Goal: Transaction & Acquisition: Download file/media

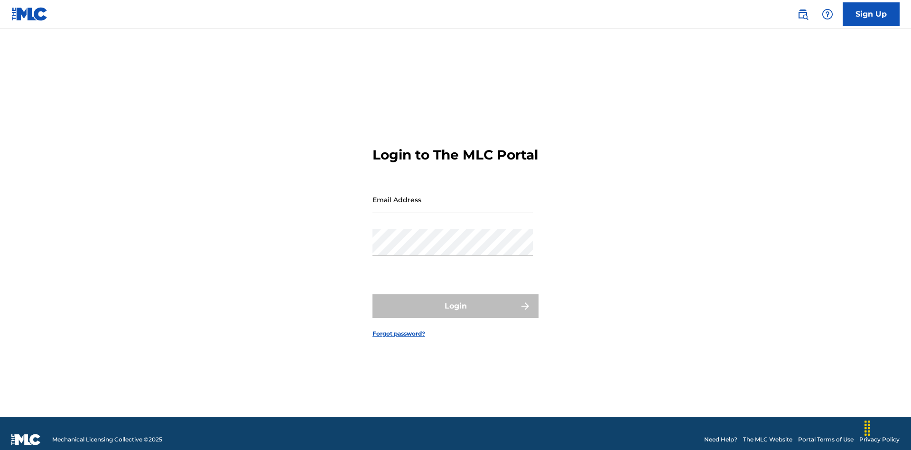
scroll to position [12, 0]
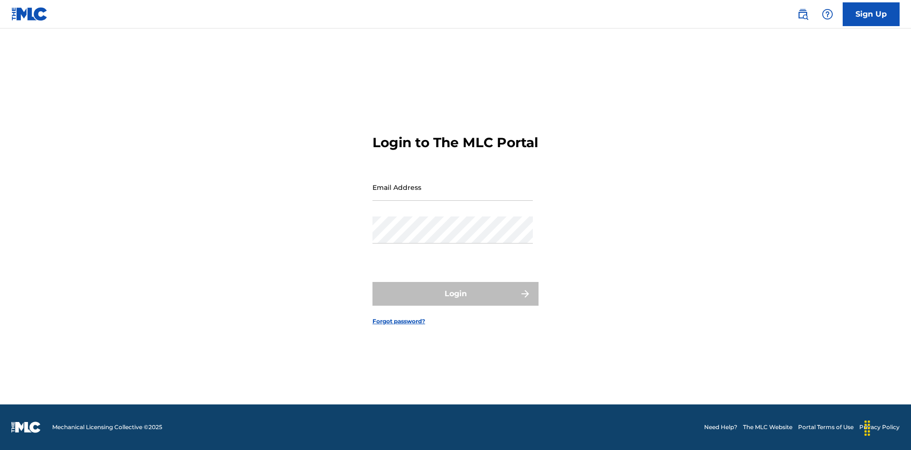
click at [453, 195] on input "Email Address" at bounding box center [452, 187] width 160 height 27
type input "9f686631-9005-4096-ac1b-5789141f5025@mailslurp.com"
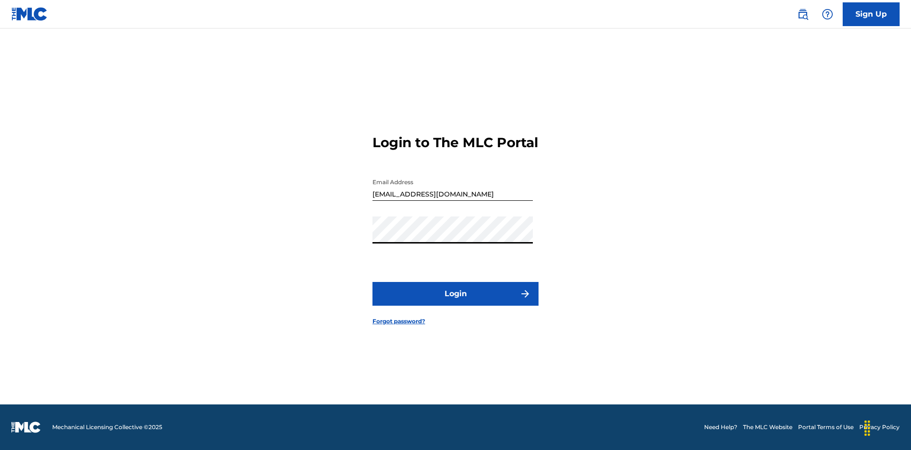
click at [455, 302] on button "Login" at bounding box center [455, 294] width 166 height 24
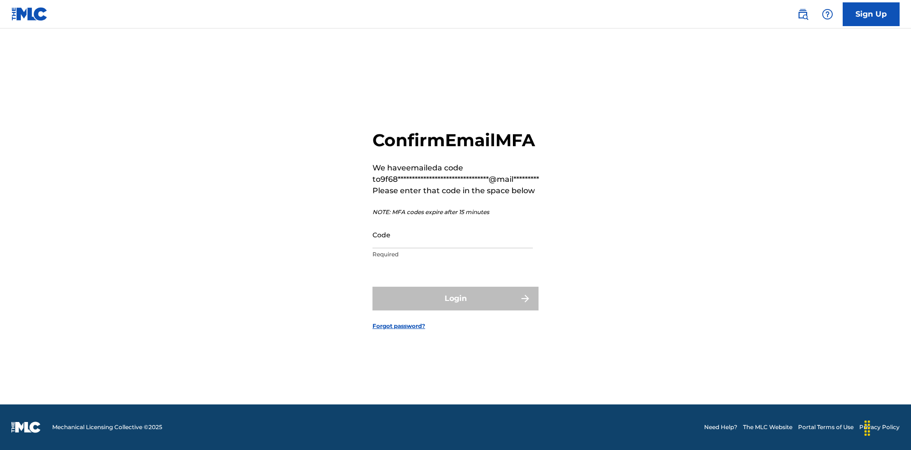
click at [453, 234] on input "Code" at bounding box center [452, 234] width 160 height 27
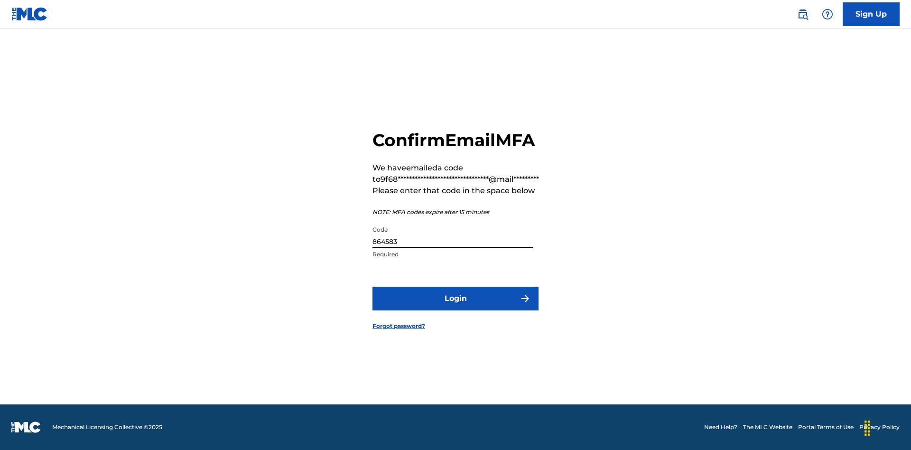
type input "864583"
click at [455, 298] on button "Login" at bounding box center [455, 298] width 166 height 24
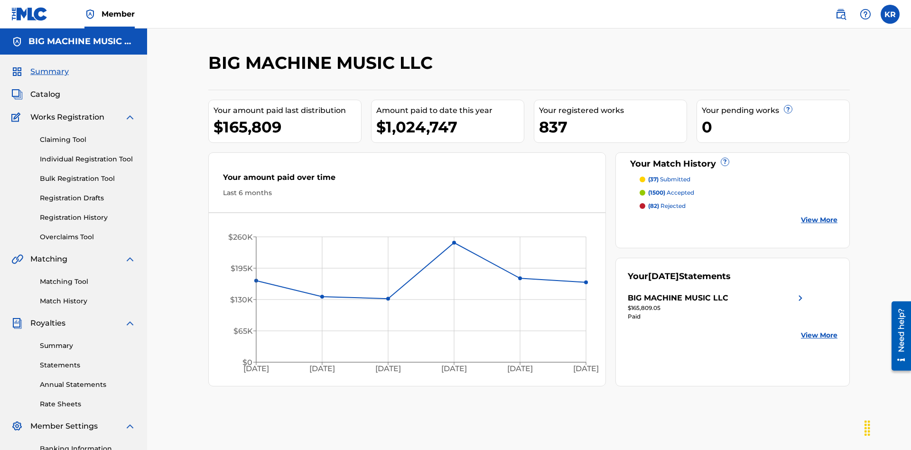
scroll to position [139, 0]
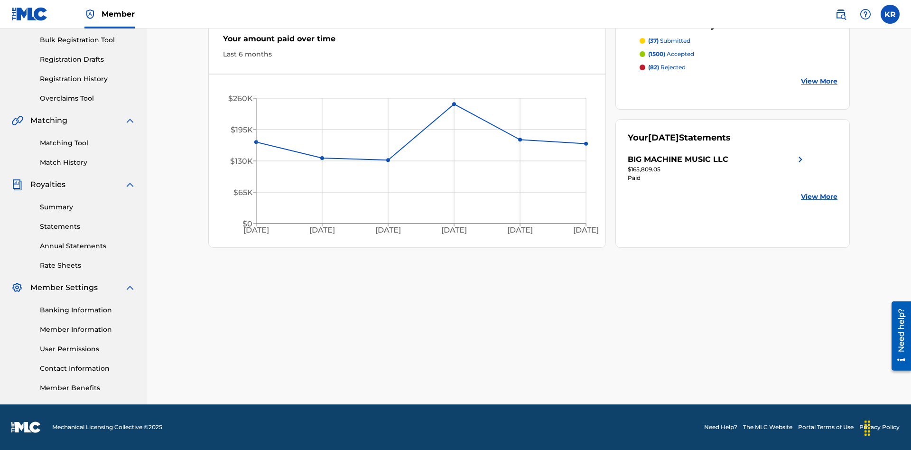
click at [88, 226] on link "Statements" at bounding box center [88, 227] width 96 height 10
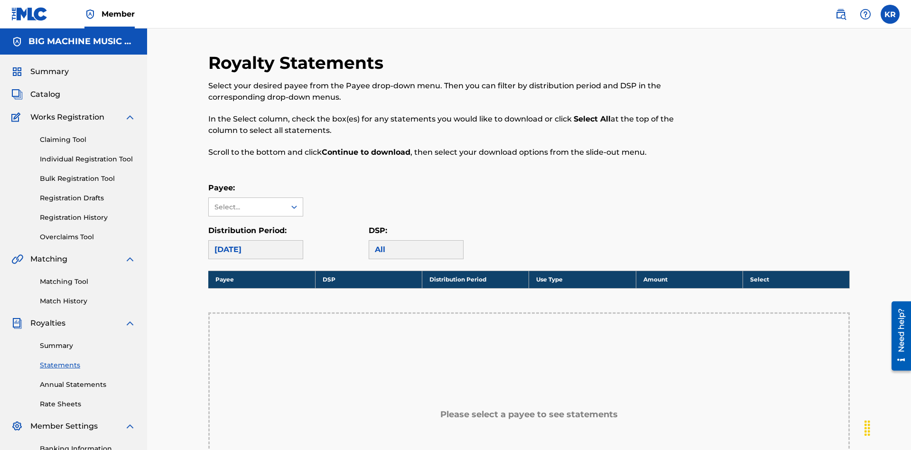
scroll to position [141, 0]
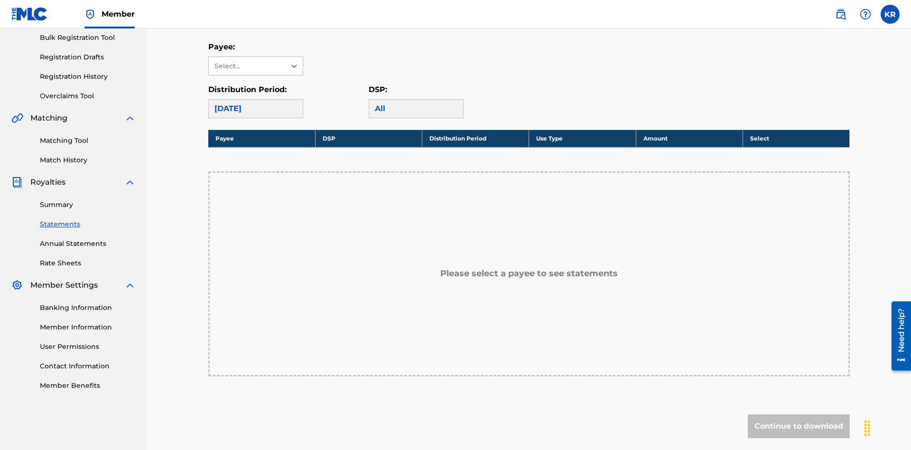
click at [247, 66] on div "Select..." at bounding box center [246, 66] width 65 height 10
click at [256, 93] on div "BIG MACHINE MUSIC LLC" at bounding box center [256, 92] width 94 height 35
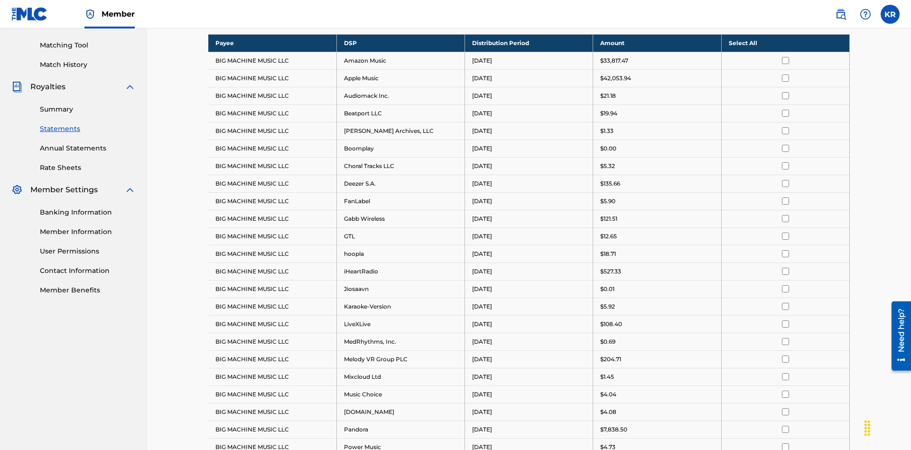
scroll to position [184, 0]
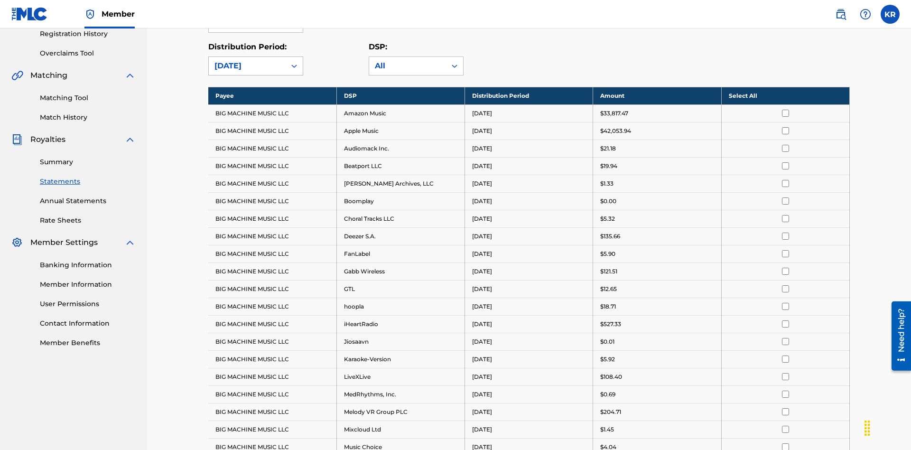
click at [247, 66] on div "June 2025" at bounding box center [246, 65] width 65 height 11
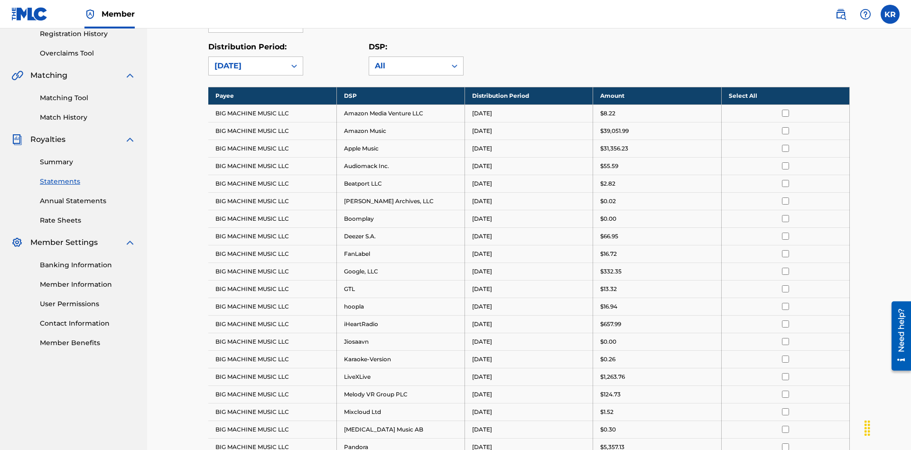
scroll to position [0, 0]
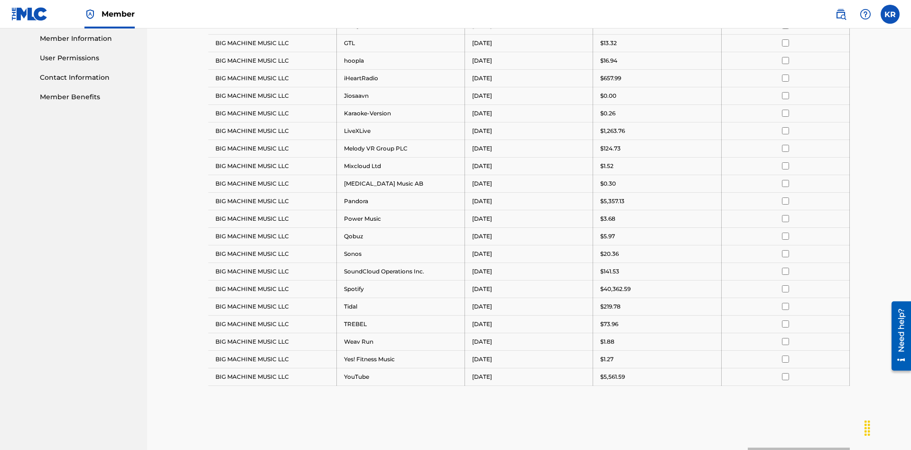
click at [785, 60] on input "checkbox" at bounding box center [785, 60] width 7 height 7
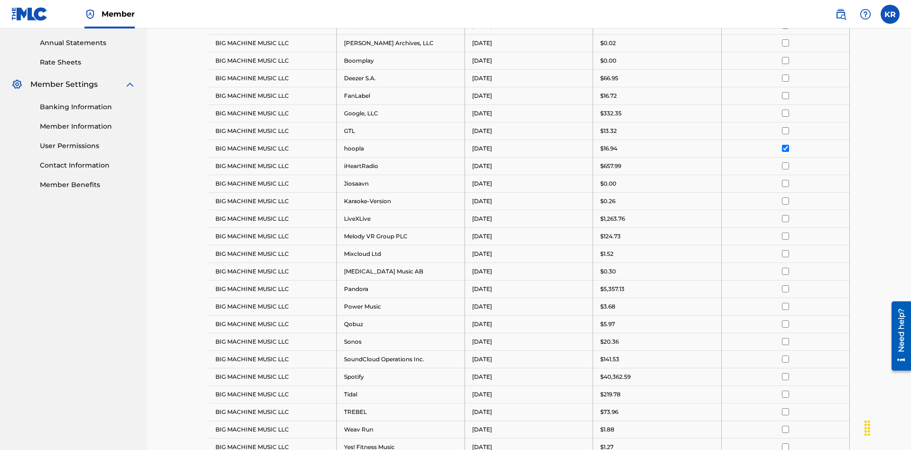
click at [785, 60] on input "checkbox" at bounding box center [785, 60] width 7 height 7
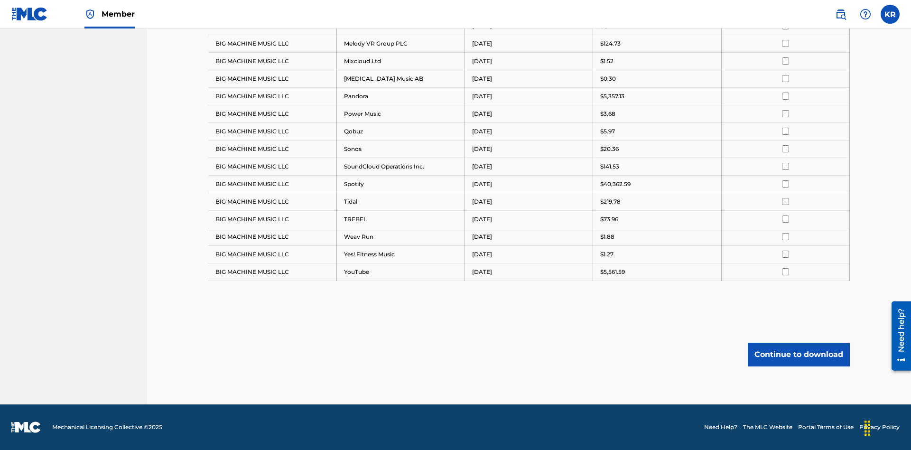
click at [798, 354] on button "Continue to download" at bounding box center [799, 354] width 102 height 24
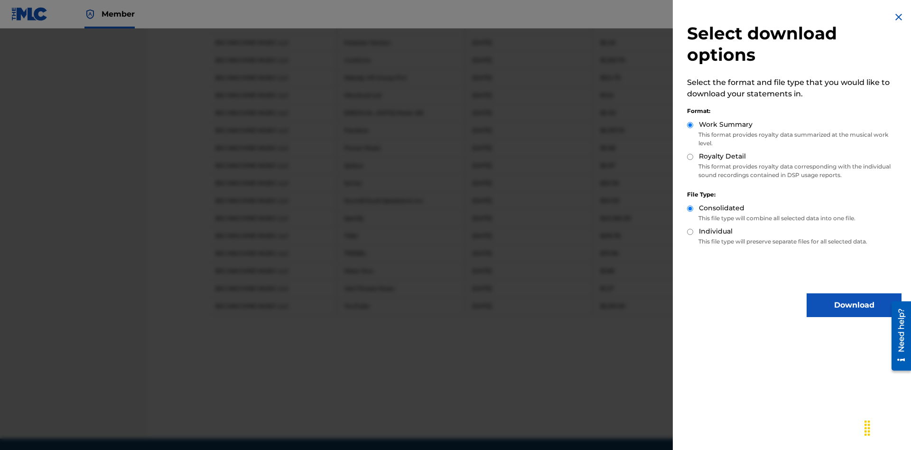
scroll to position [534, 0]
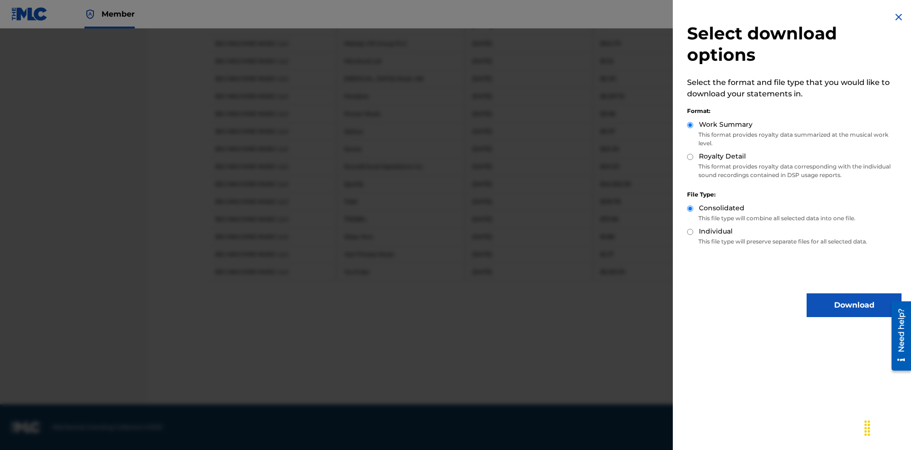
click at [854, 305] on button "Download" at bounding box center [853, 305] width 95 height 24
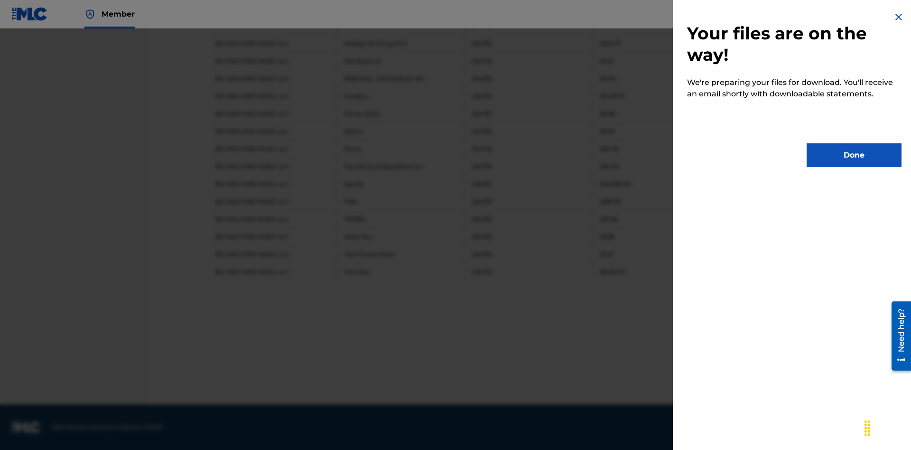
click at [854, 155] on button "Done" at bounding box center [853, 155] width 95 height 24
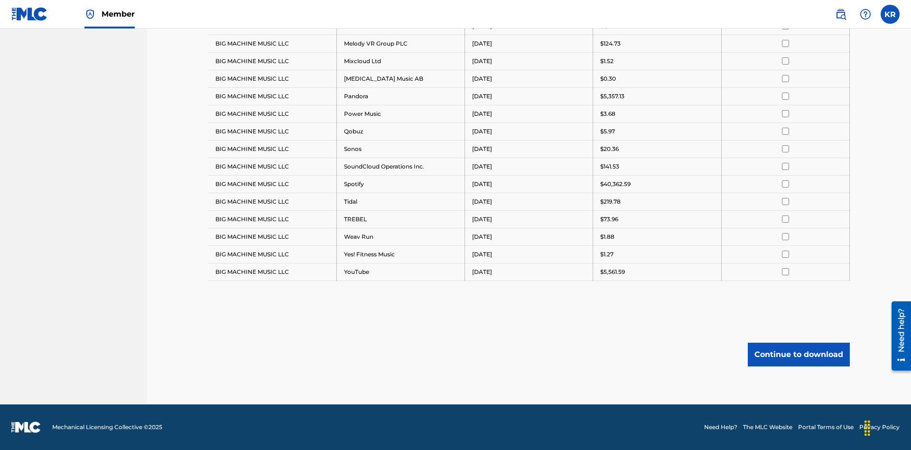
click at [798, 354] on button "Continue to download" at bounding box center [799, 354] width 102 height 24
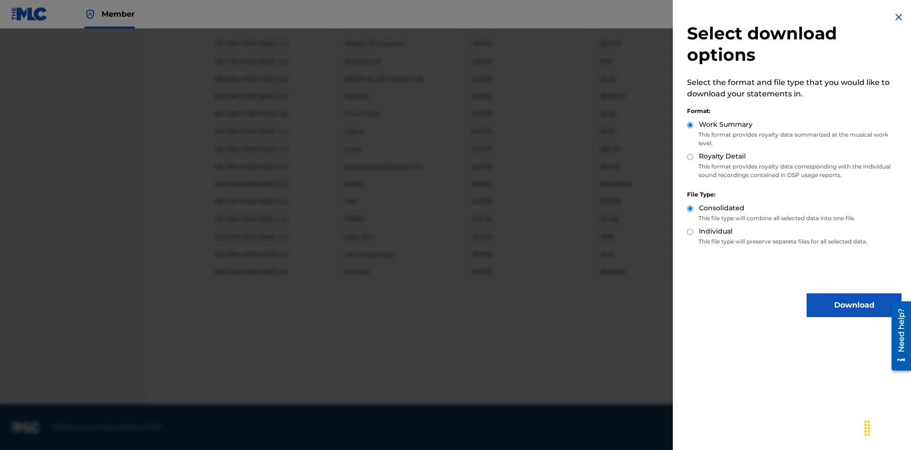
click at [690, 157] on input "Royalty Detail" at bounding box center [690, 157] width 6 height 6
radio input "true"
click at [854, 305] on button "Download" at bounding box center [853, 305] width 95 height 24
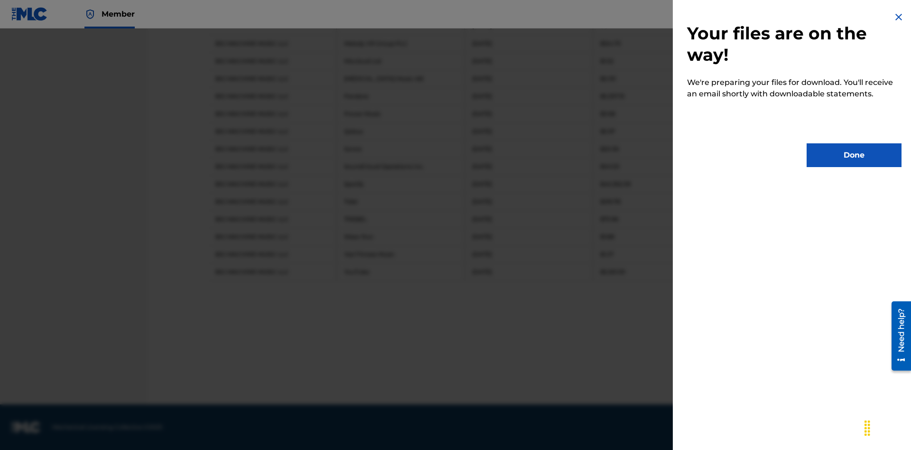
click at [854, 155] on button "Done" at bounding box center [853, 155] width 95 height 24
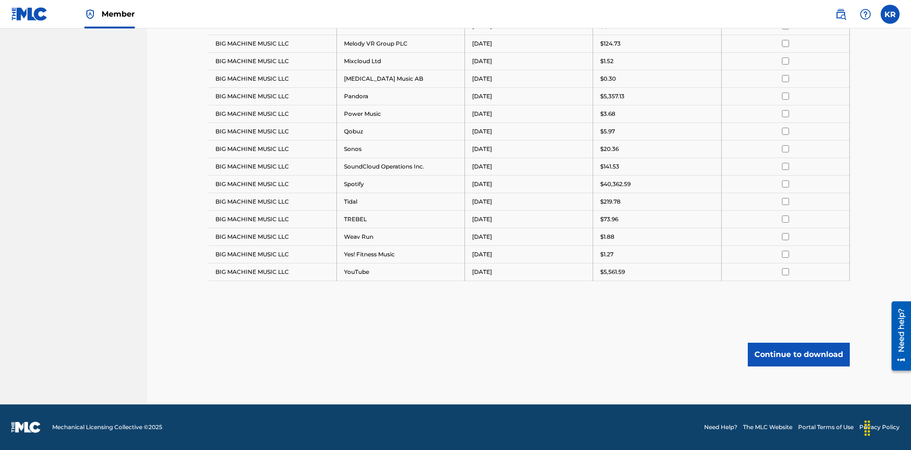
click at [798, 354] on button "Continue to download" at bounding box center [799, 354] width 102 height 24
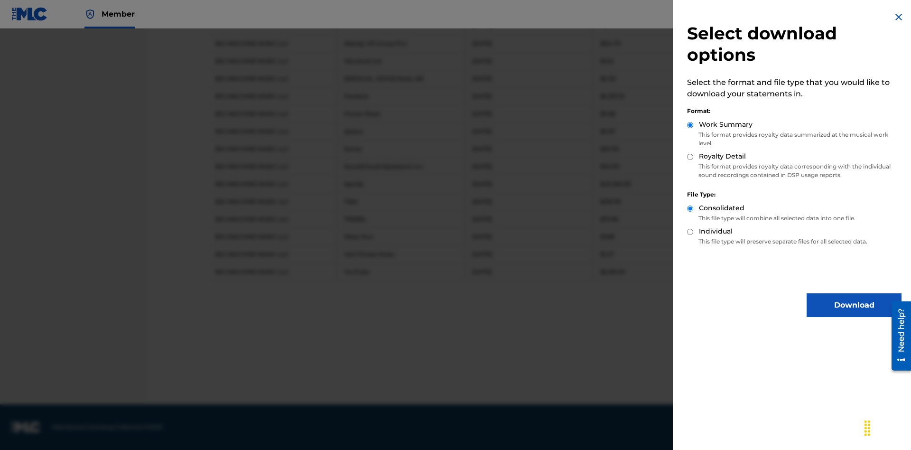
click at [690, 231] on input "Individual" at bounding box center [690, 232] width 6 height 6
radio input "true"
click at [854, 305] on button "Download" at bounding box center [853, 305] width 95 height 24
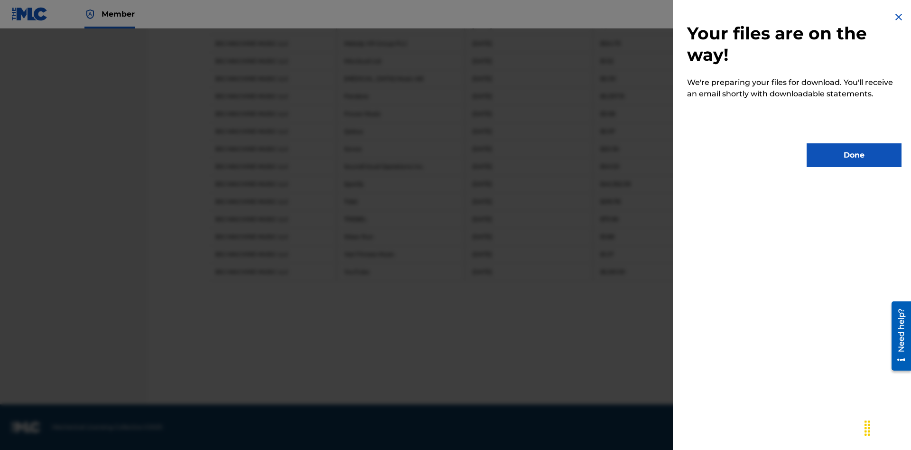
click at [854, 155] on button "Done" at bounding box center [853, 155] width 95 height 24
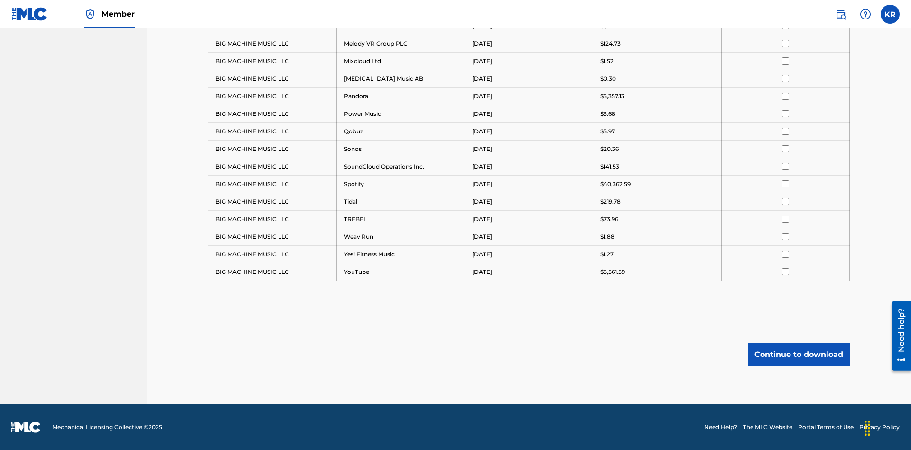
click at [798, 354] on button "Continue to download" at bounding box center [799, 354] width 102 height 24
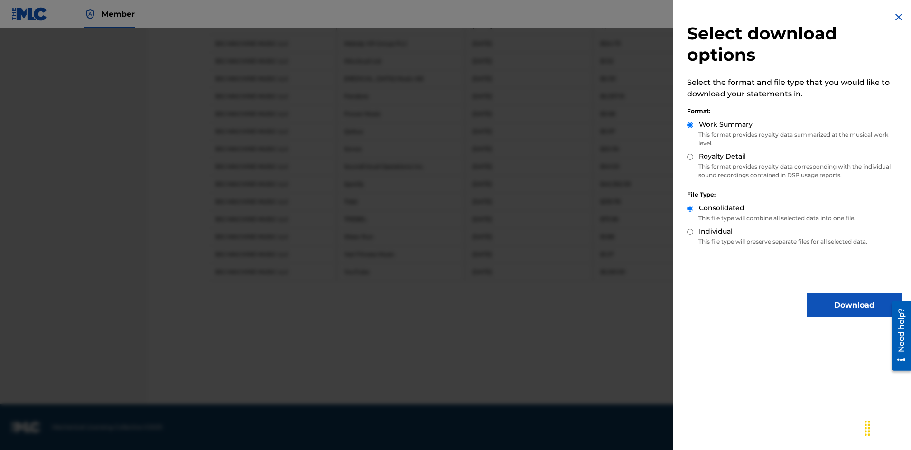
click at [690, 157] on input "Royalty Detail" at bounding box center [690, 157] width 6 height 6
radio input "true"
click at [690, 231] on input "Individual" at bounding box center [690, 232] width 6 height 6
radio input "true"
click at [854, 305] on button "Download" at bounding box center [853, 305] width 95 height 24
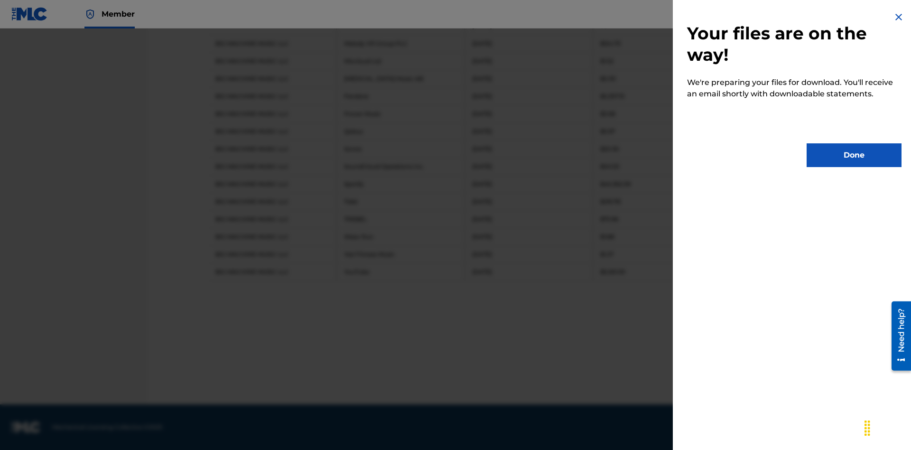
click at [854, 155] on button "Done" at bounding box center [853, 155] width 95 height 24
